Goal: Obtain resource: Obtain resource

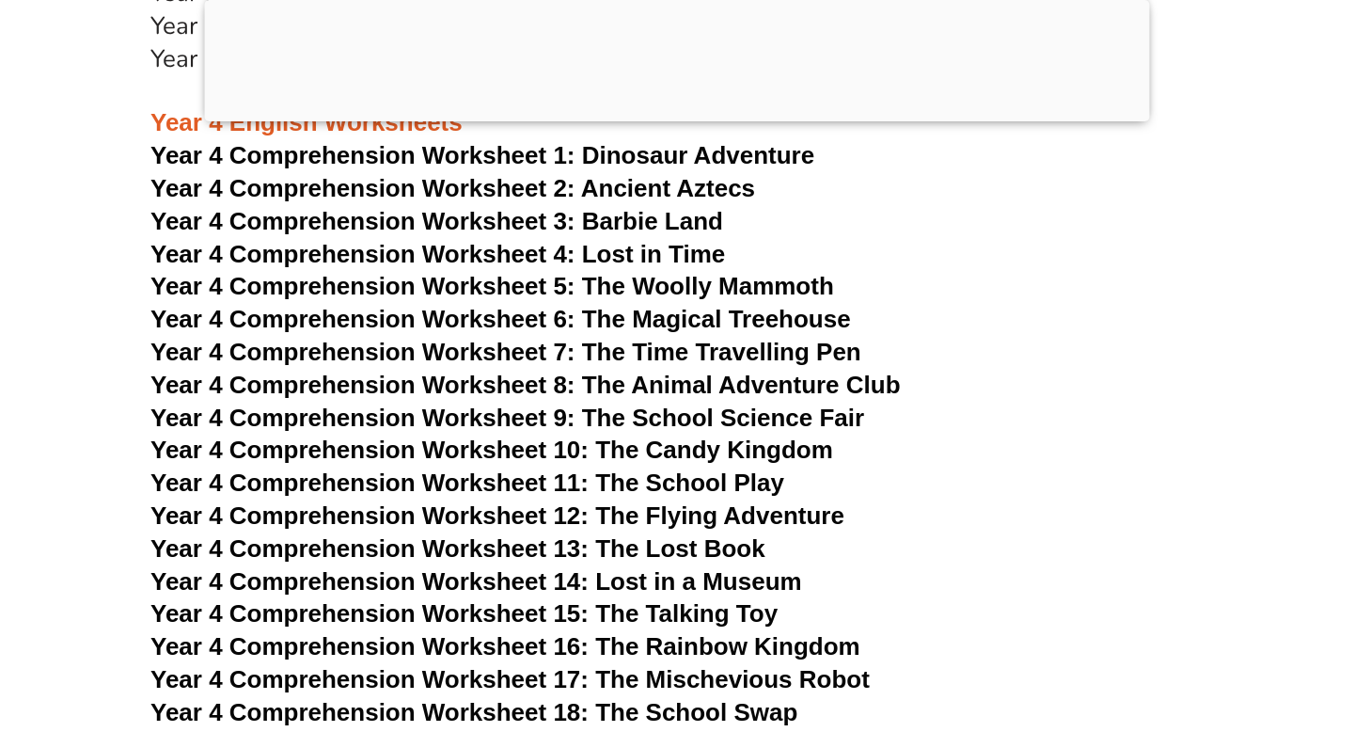
scroll to position [7256, 0]
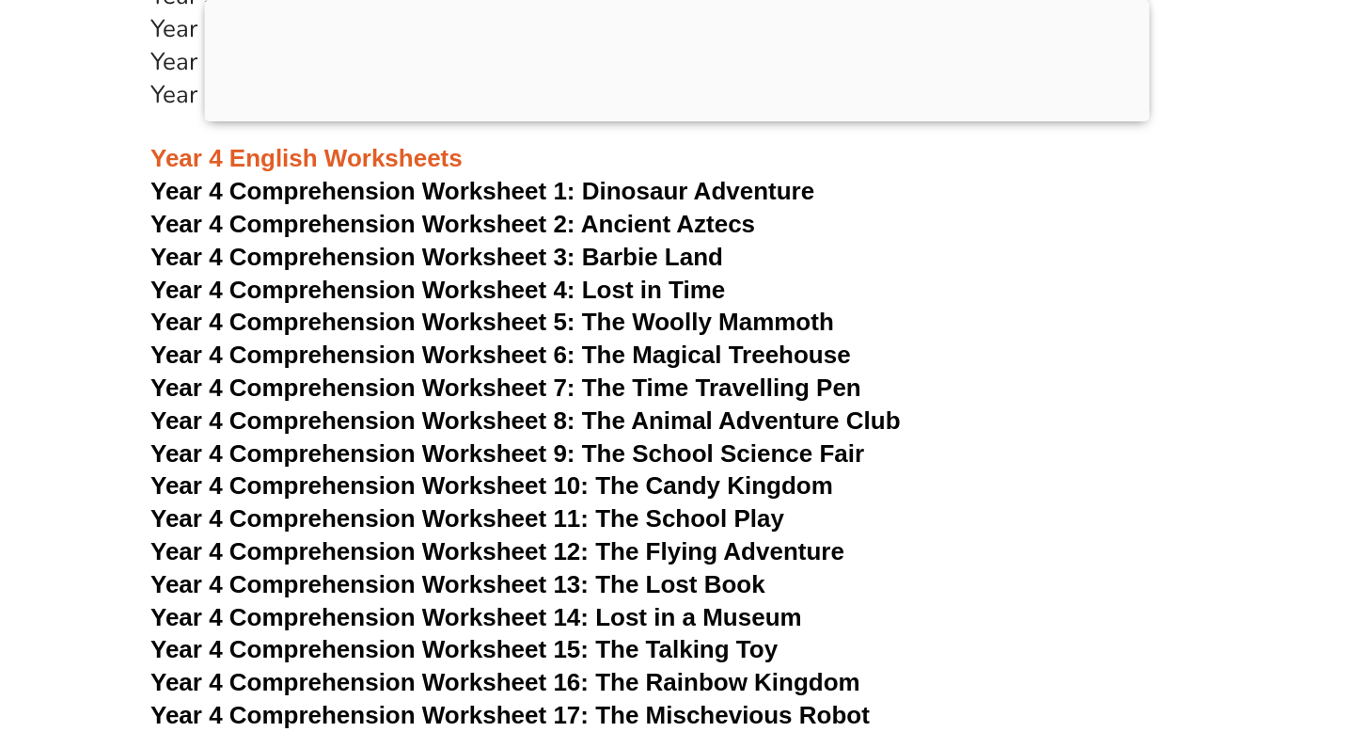
click at [676, 117] on div at bounding box center [677, 117] width 945 height 0
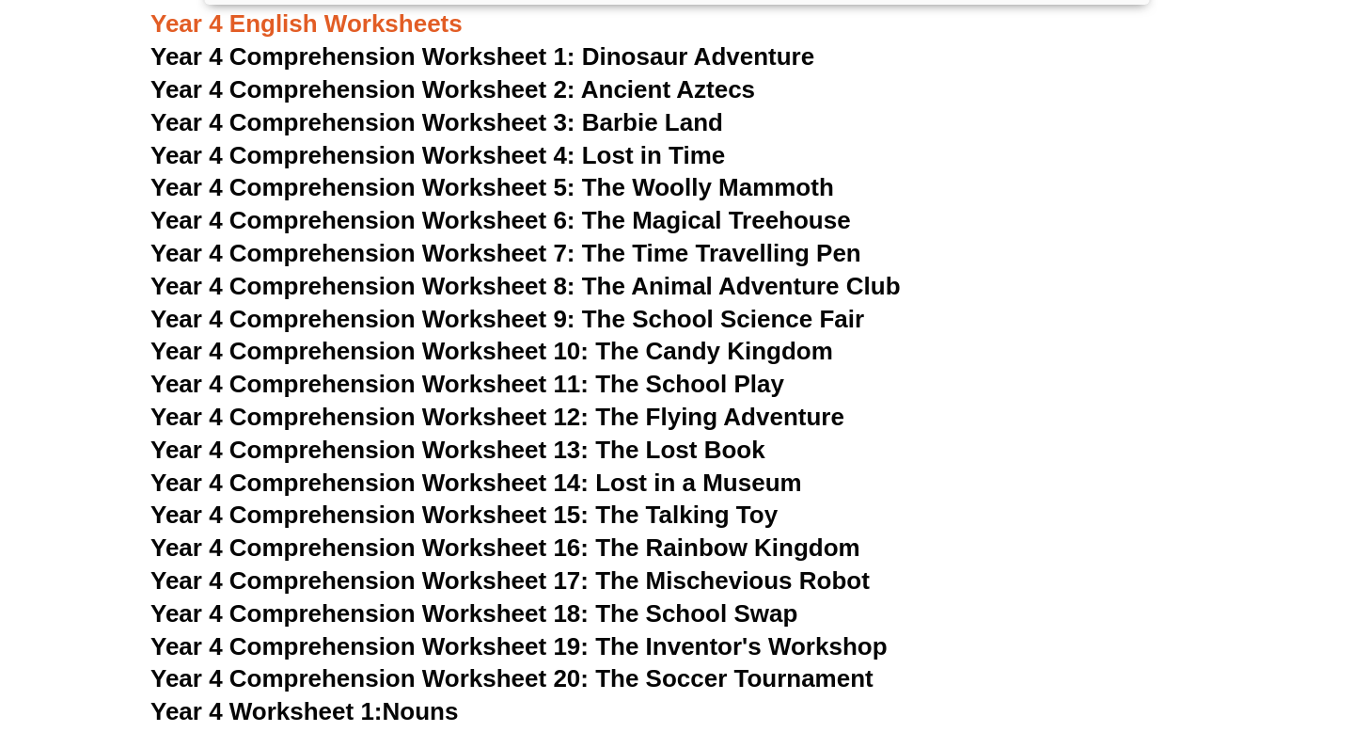
scroll to position [7275, 0]
click at [777, 253] on span "Year 4 Comprehension Worksheet 7: The Time Travelling Pen" at bounding box center [505, 252] width 711 height 28
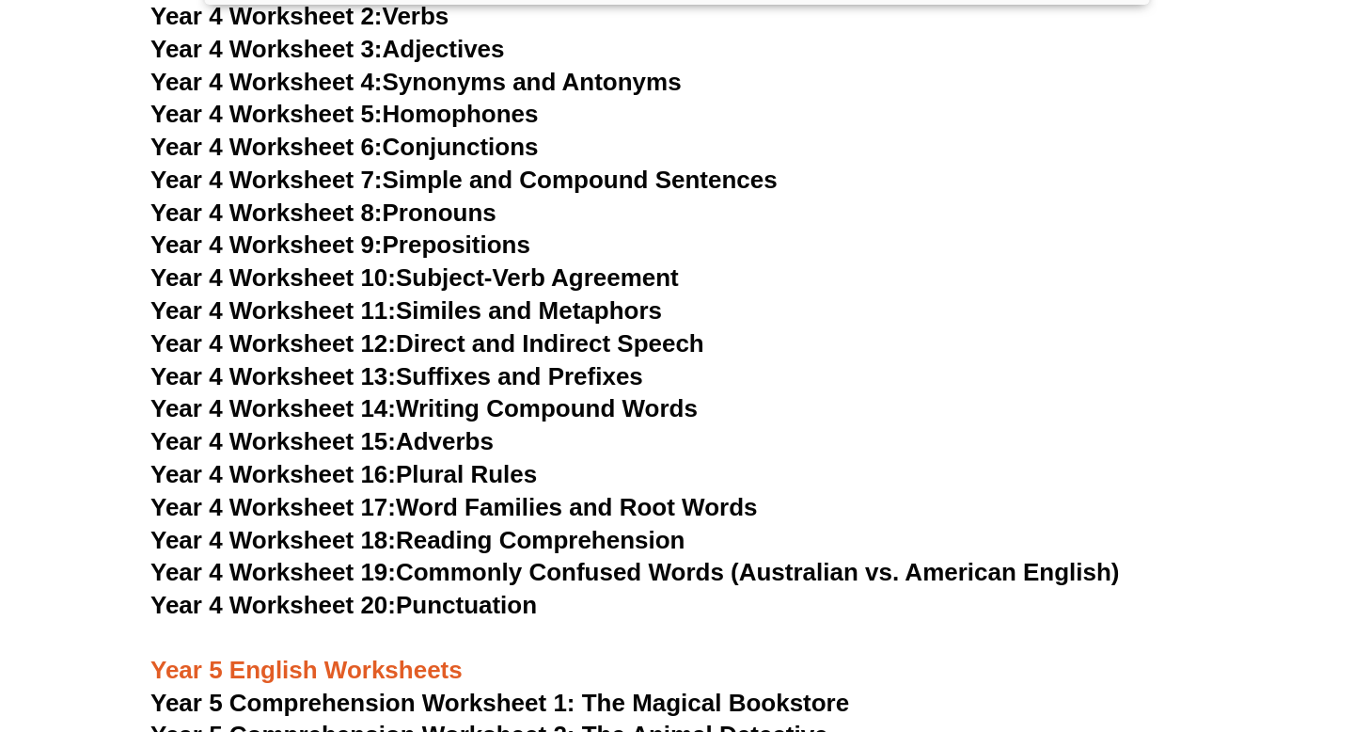
scroll to position [8020, 0]
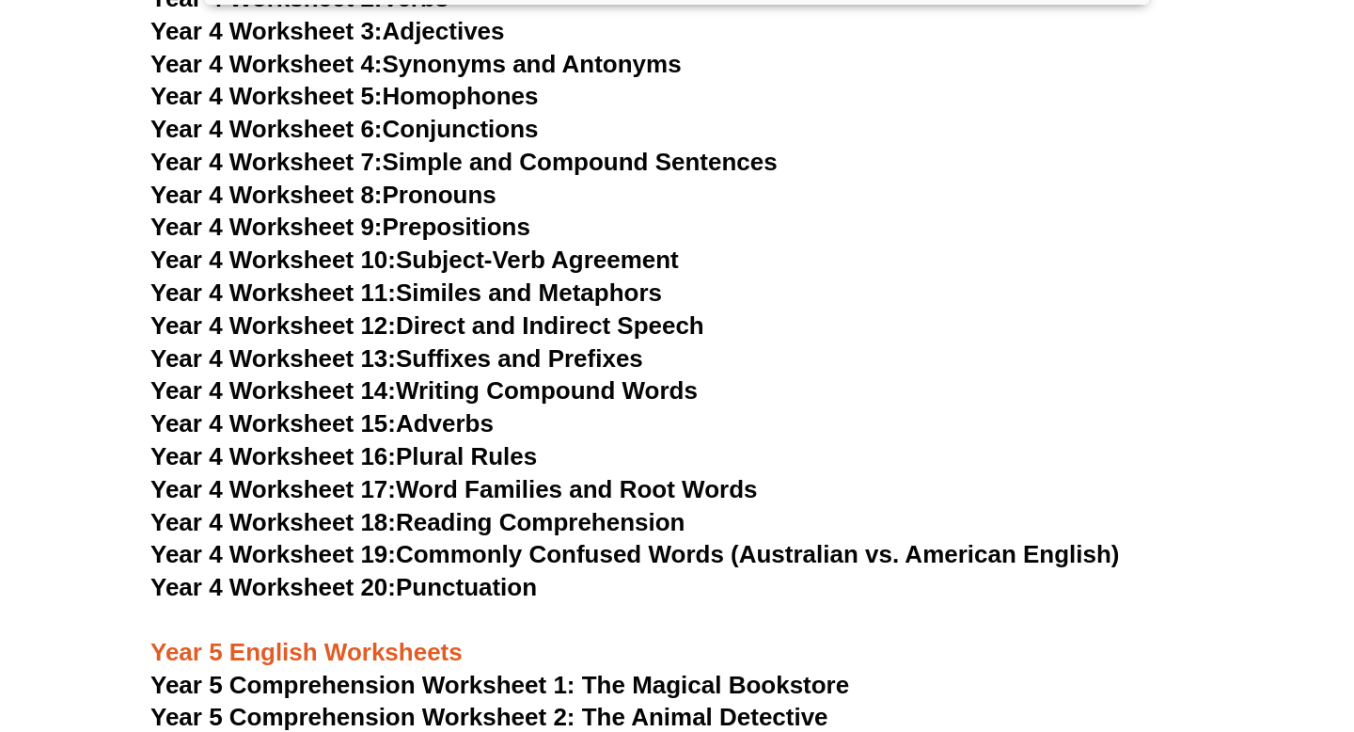
click at [566, 388] on link "Year 4 Worksheet 14: Writing Compound Words" at bounding box center [423, 390] width 547 height 28
click at [443, 420] on link "Year 4 Worksheet 15: Adverbs" at bounding box center [321, 423] width 343 height 28
click at [430, 463] on link "Year 4 Worksheet 16: Plural Rules" at bounding box center [343, 456] width 387 height 28
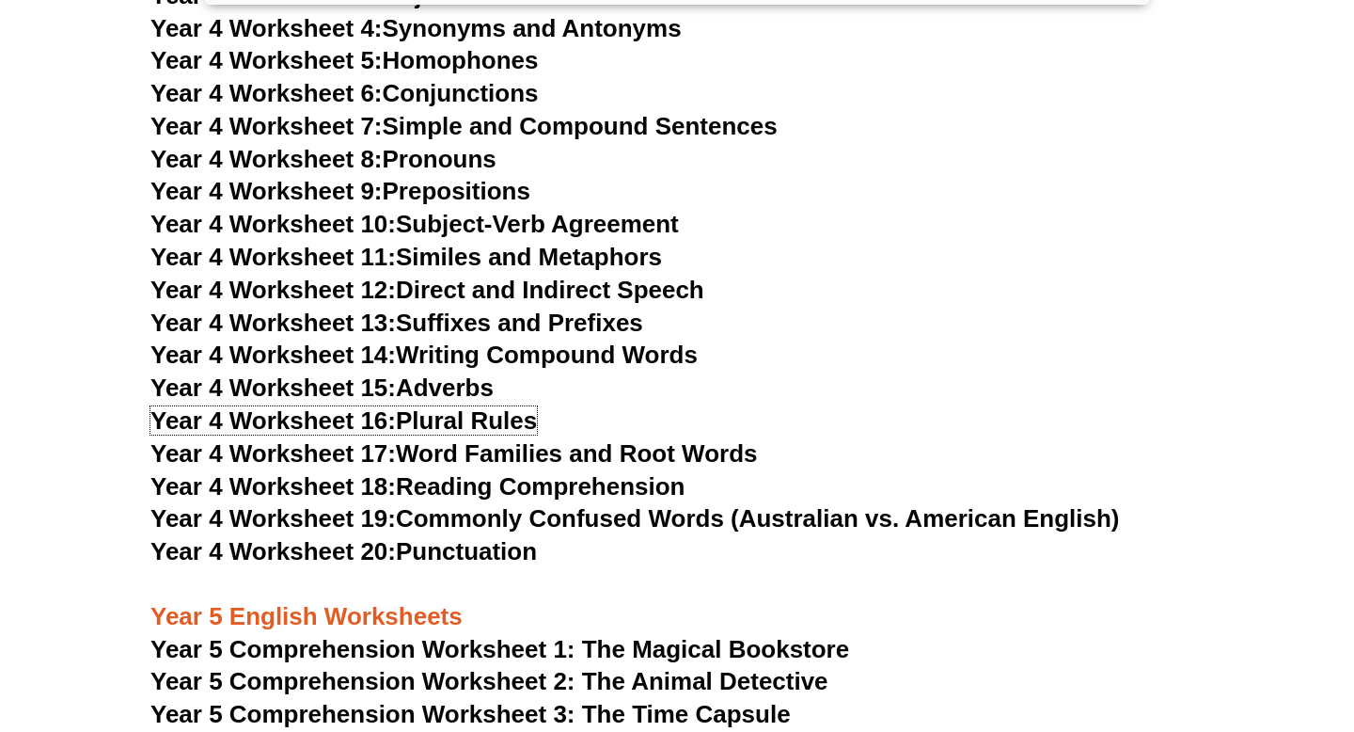
scroll to position [8062, 0]
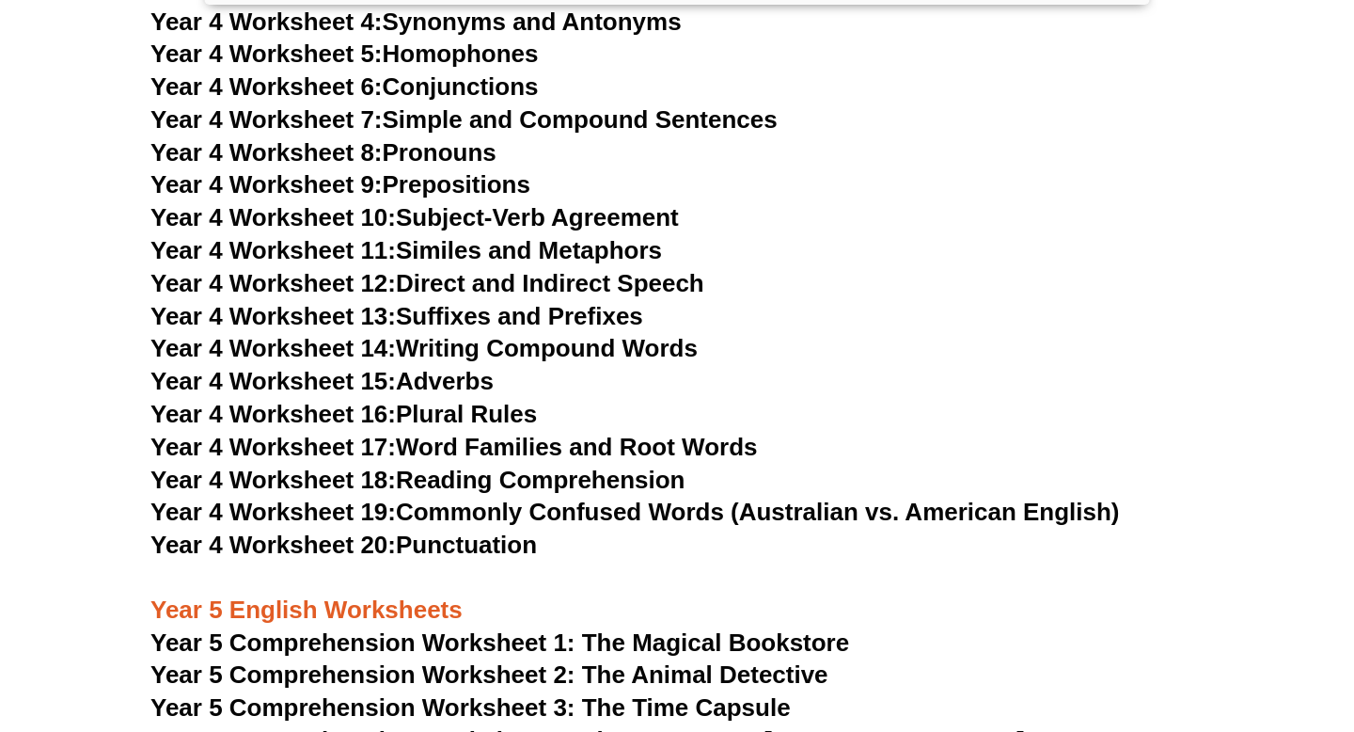
click at [582, 485] on link "Year 4 Worksheet 18: Reading Comprehension" at bounding box center [417, 480] width 534 height 28
click at [745, 505] on link "Year 4 Worksheet 19: Commonly Confused Words (Australian vs. American English)" at bounding box center [635, 512] width 970 height 28
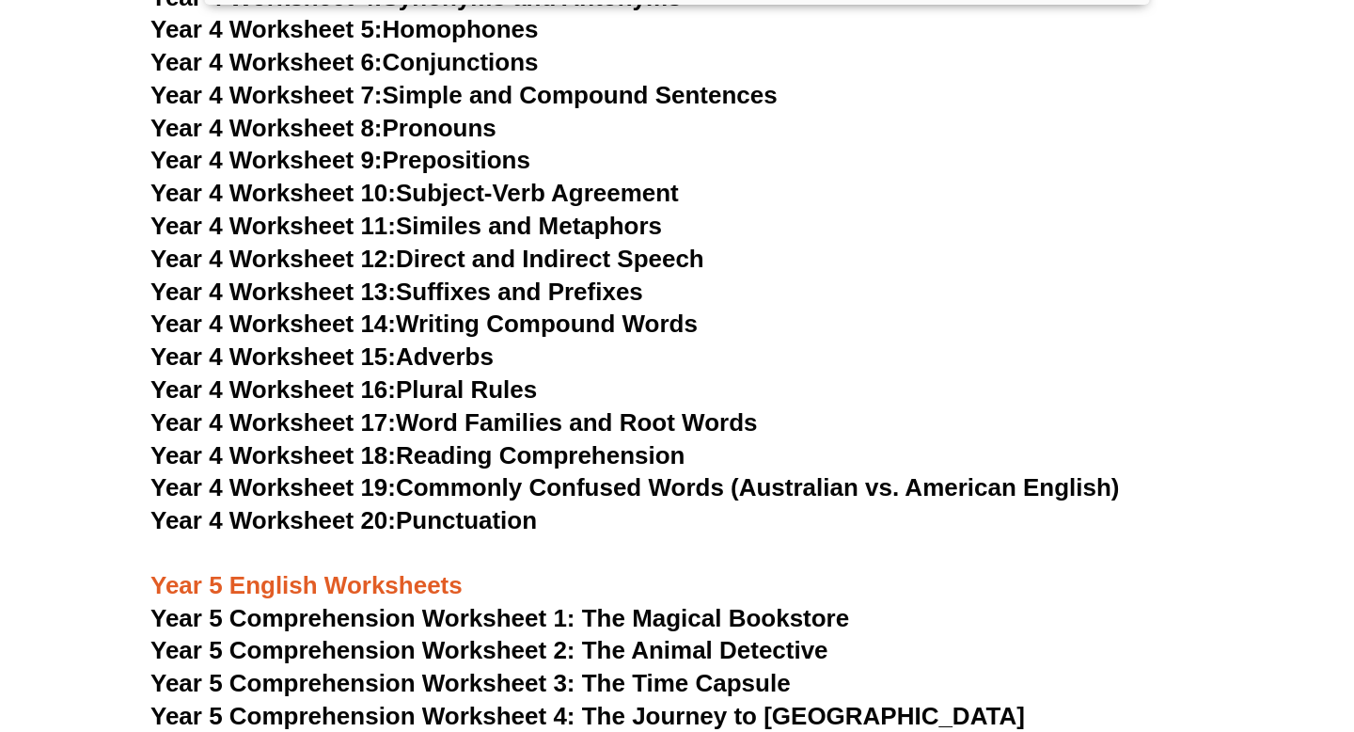
scroll to position [8092, 0]
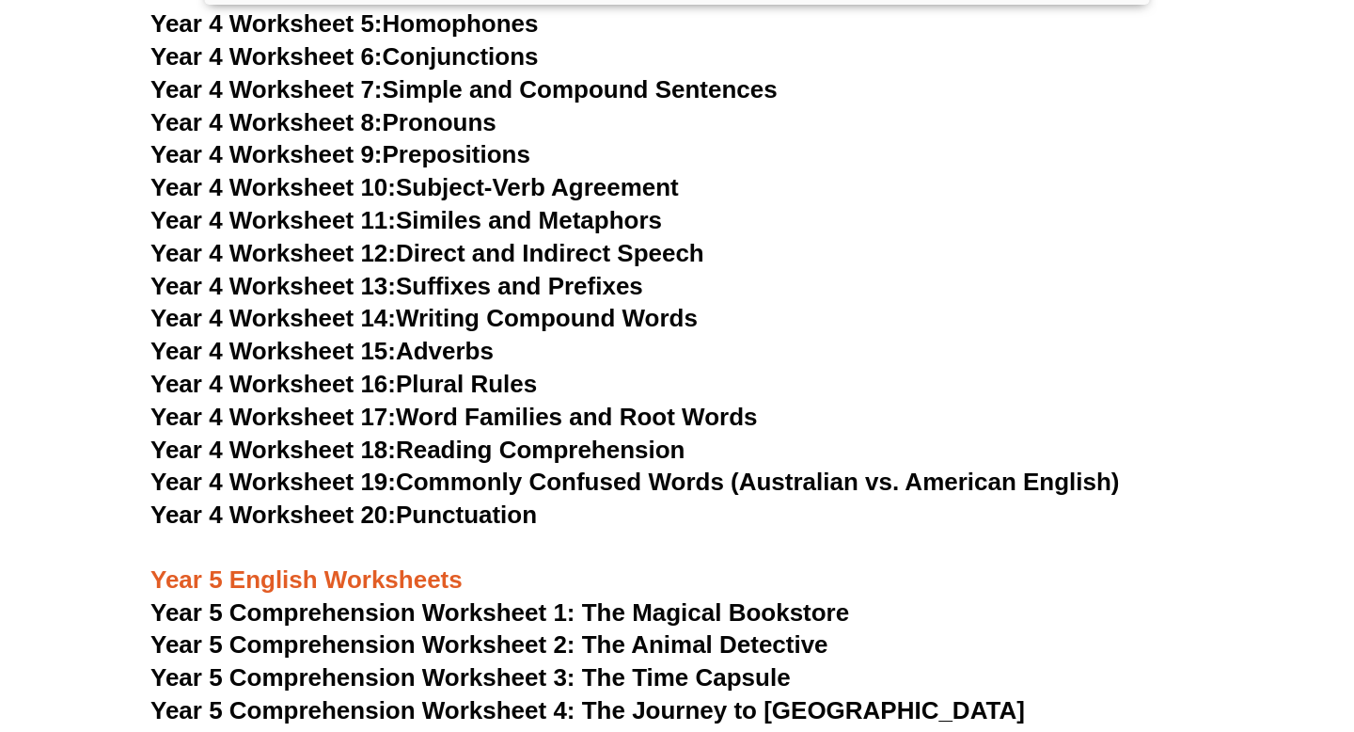
click at [505, 530] on h3 "Year 4 Worksheet 20: Punctuation" at bounding box center [676, 515] width 1053 height 32
click at [505, 529] on link "Year 4 Worksheet 20: Punctuation" at bounding box center [343, 514] width 387 height 28
